Goal: Transaction & Acquisition: Purchase product/service

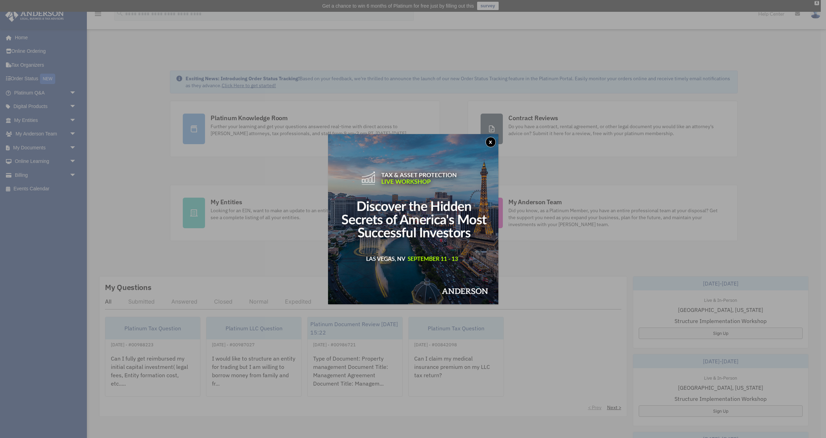
click at [490, 142] on button "x" at bounding box center [491, 142] width 10 height 10
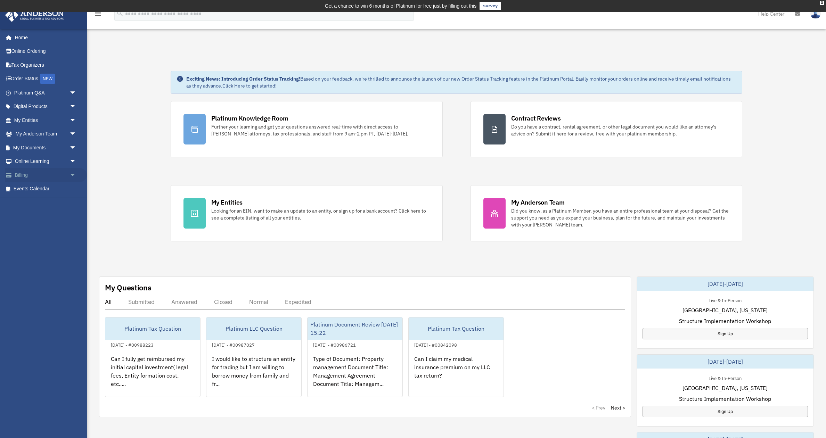
click at [41, 176] on link "Billing arrow_drop_down" at bounding box center [46, 175] width 82 height 14
click at [64, 172] on link "Billing arrow_drop_down" at bounding box center [46, 175] width 82 height 14
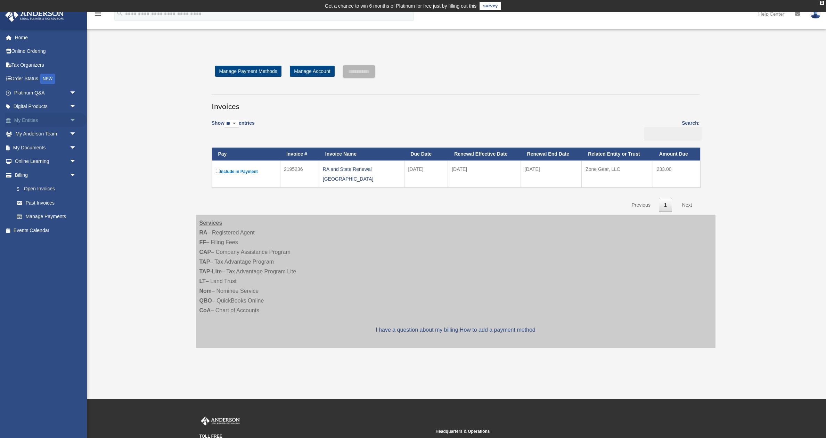
scroll to position [8, 0]
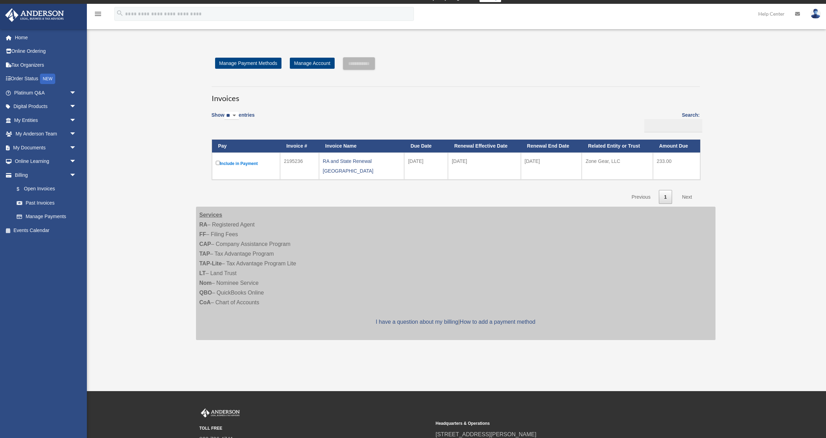
click at [215, 164] on td "Include in Payment" at bounding box center [246, 166] width 68 height 27
click at [240, 161] on label "Include in Payment" at bounding box center [246, 164] width 60 height 8
click at [349, 61] on input "**********" at bounding box center [359, 63] width 32 height 13
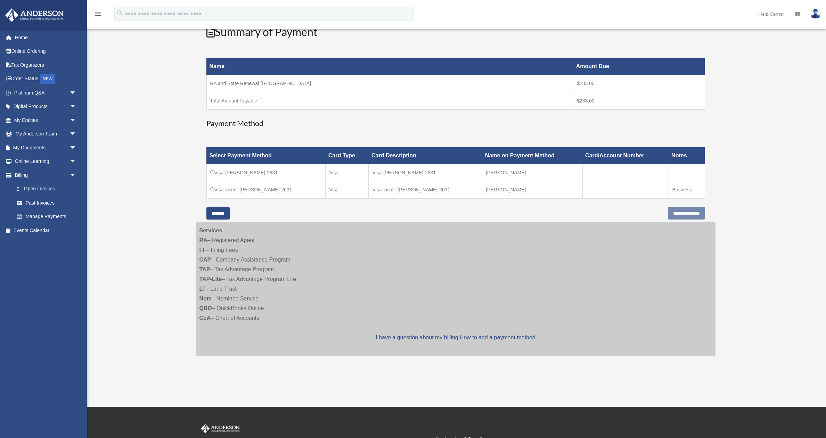
scroll to position [113, 0]
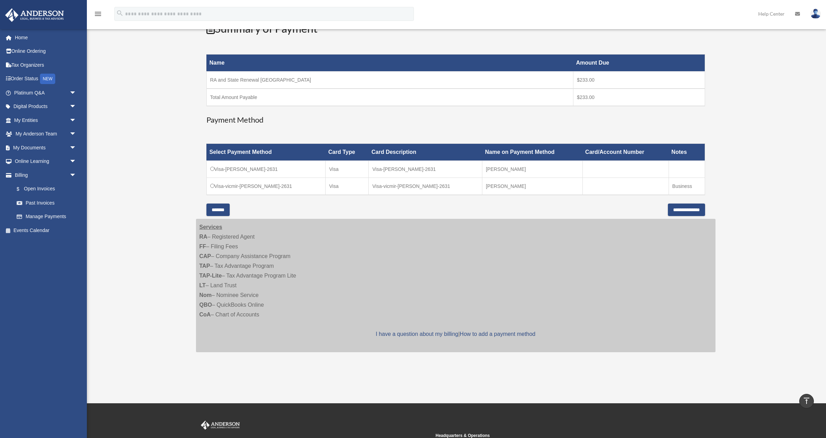
click at [668, 207] on input "**********" at bounding box center [686, 210] width 37 height 13
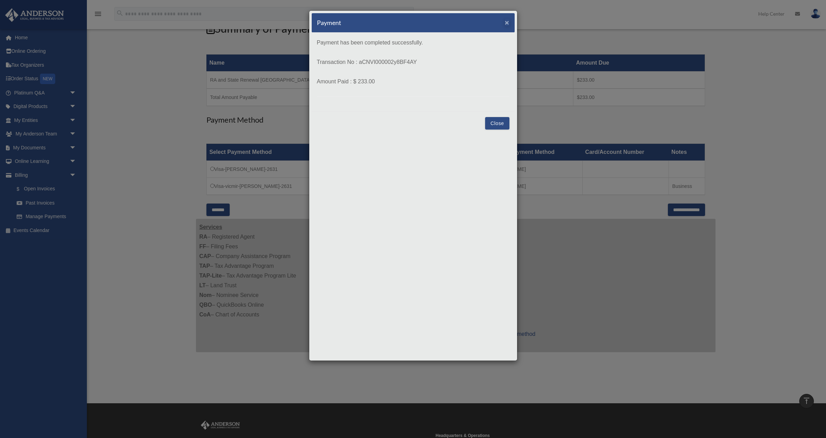
click at [507, 24] on span "×" at bounding box center [507, 22] width 5 height 8
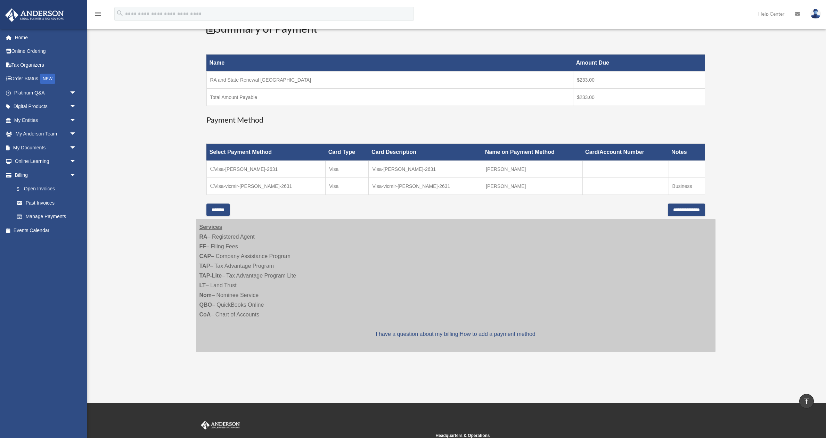
click at [496, 123] on h3 "Payment Method" at bounding box center [455, 120] width 499 height 11
click at [496, 124] on h3 "Payment Method" at bounding box center [455, 120] width 499 height 11
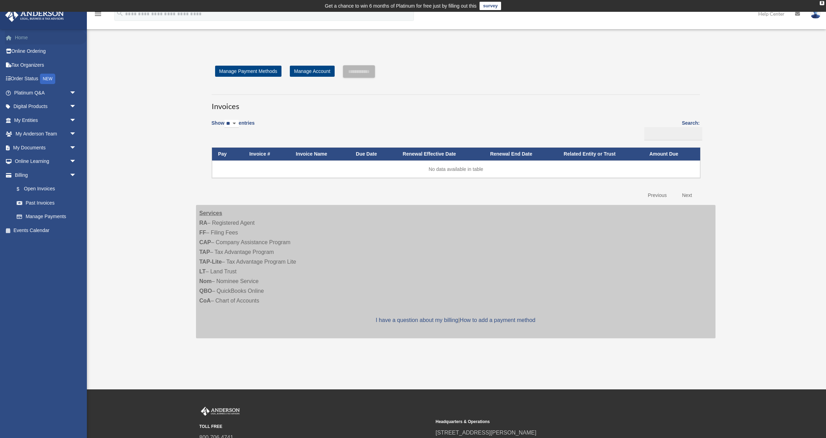
click at [29, 39] on link "Home" at bounding box center [46, 38] width 82 height 14
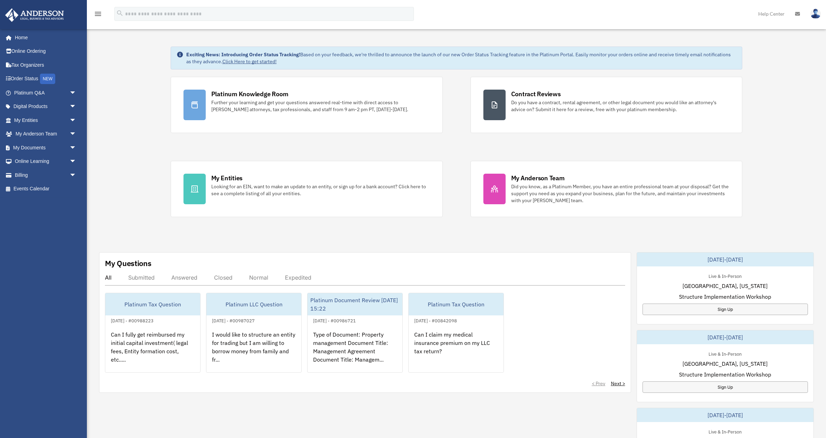
scroll to position [11, 0]
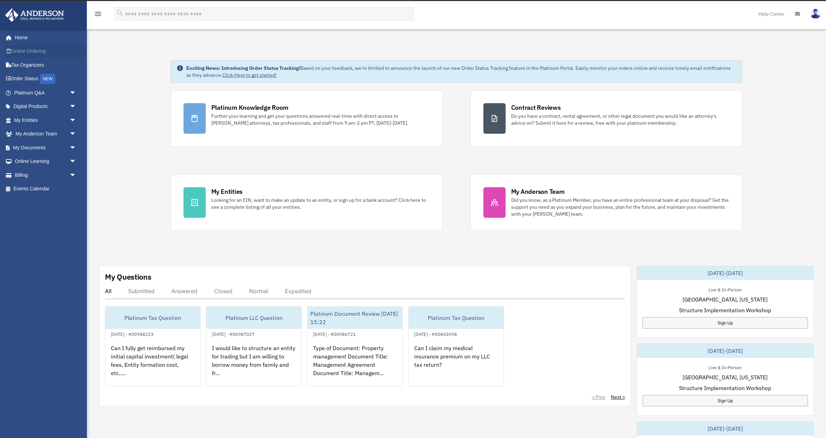
click at [35, 52] on link "Online Ordering" at bounding box center [46, 51] width 82 height 14
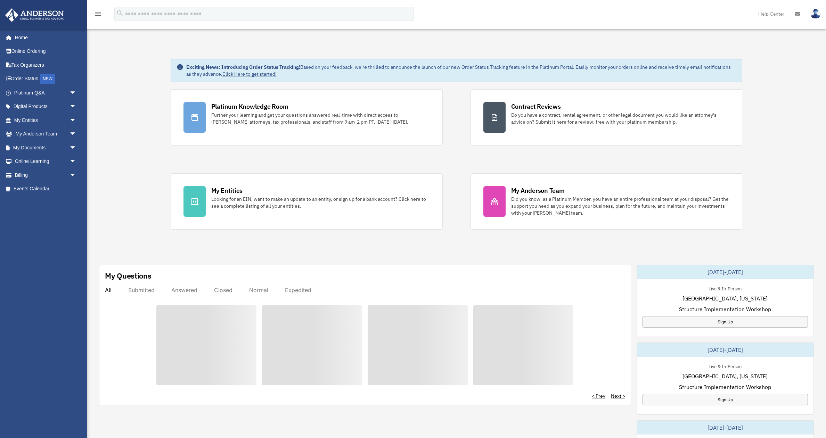
scroll to position [11, 0]
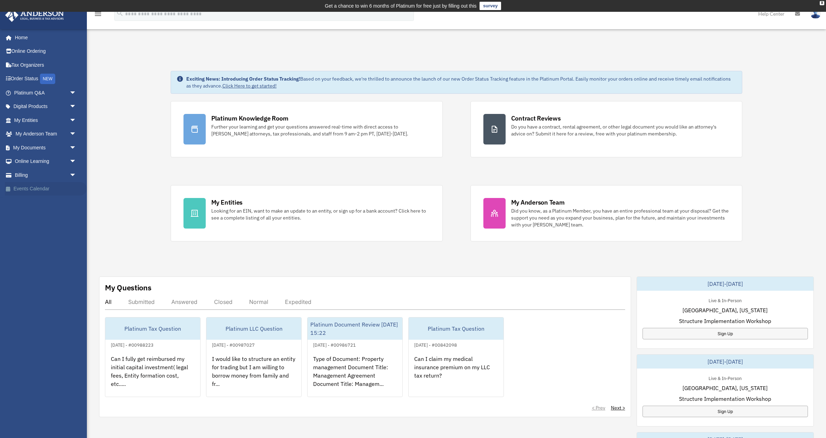
click at [48, 186] on link "Events Calendar" at bounding box center [46, 189] width 82 height 14
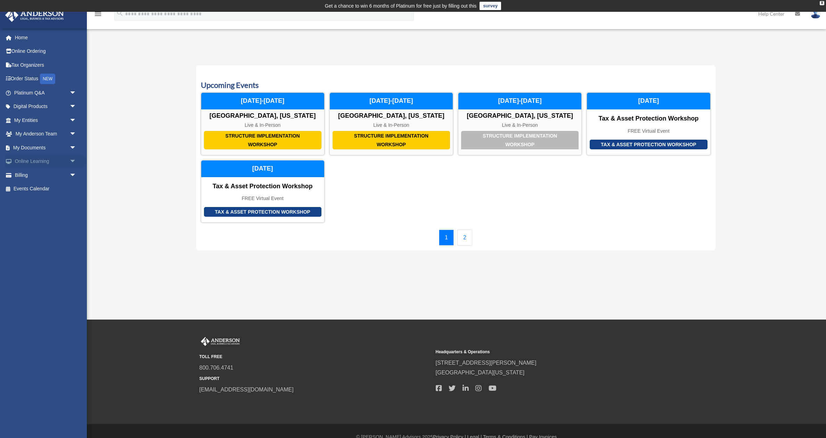
click at [42, 162] on link "Online Learning arrow_drop_down" at bounding box center [46, 162] width 82 height 14
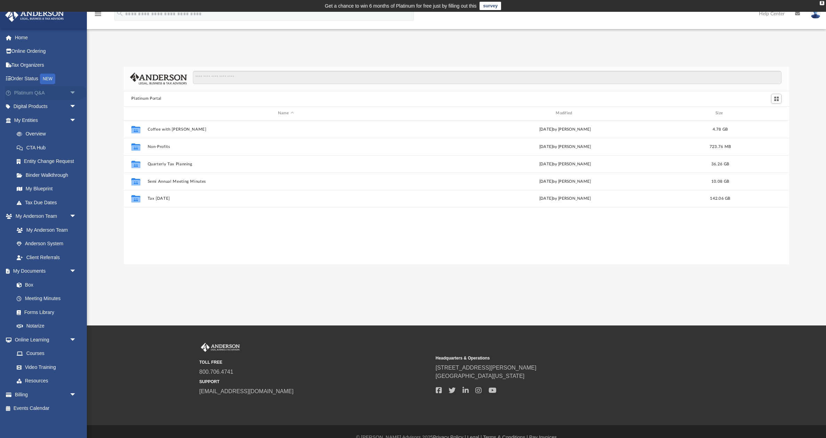
click at [38, 93] on link "Platinum Q&A arrow_drop_down" at bounding box center [46, 93] width 82 height 14
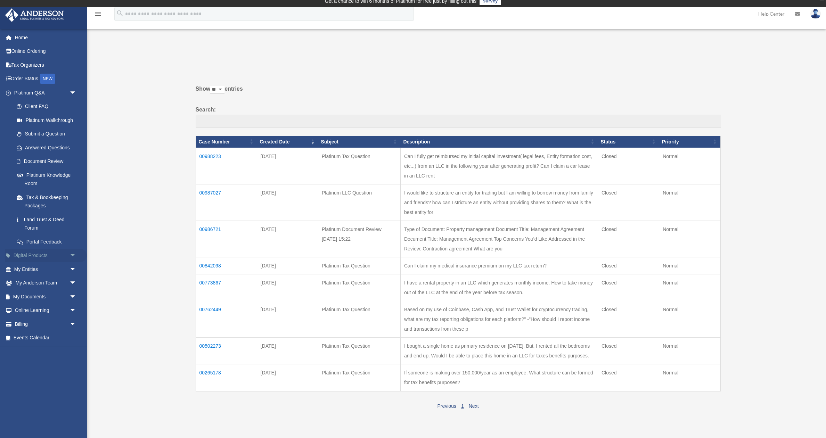
scroll to position [5, 0]
click at [73, 250] on span "arrow_drop_down" at bounding box center [77, 256] width 14 height 14
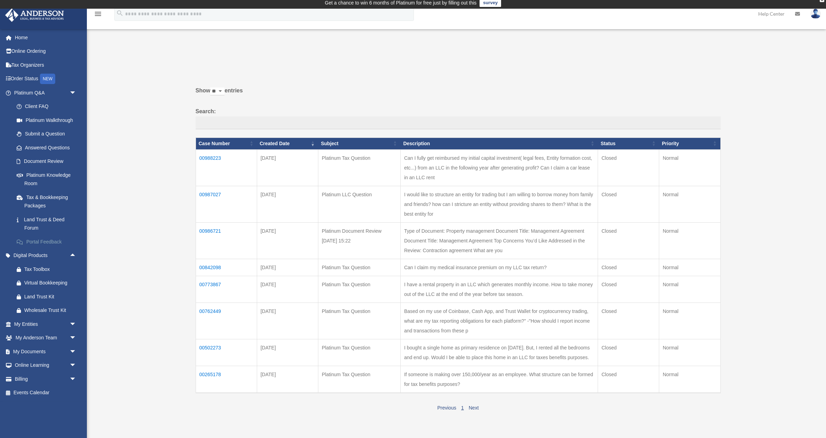
scroll to position [2, 0]
